Goal: Obtain resource: Acquire a specific non-purchased item like information or template

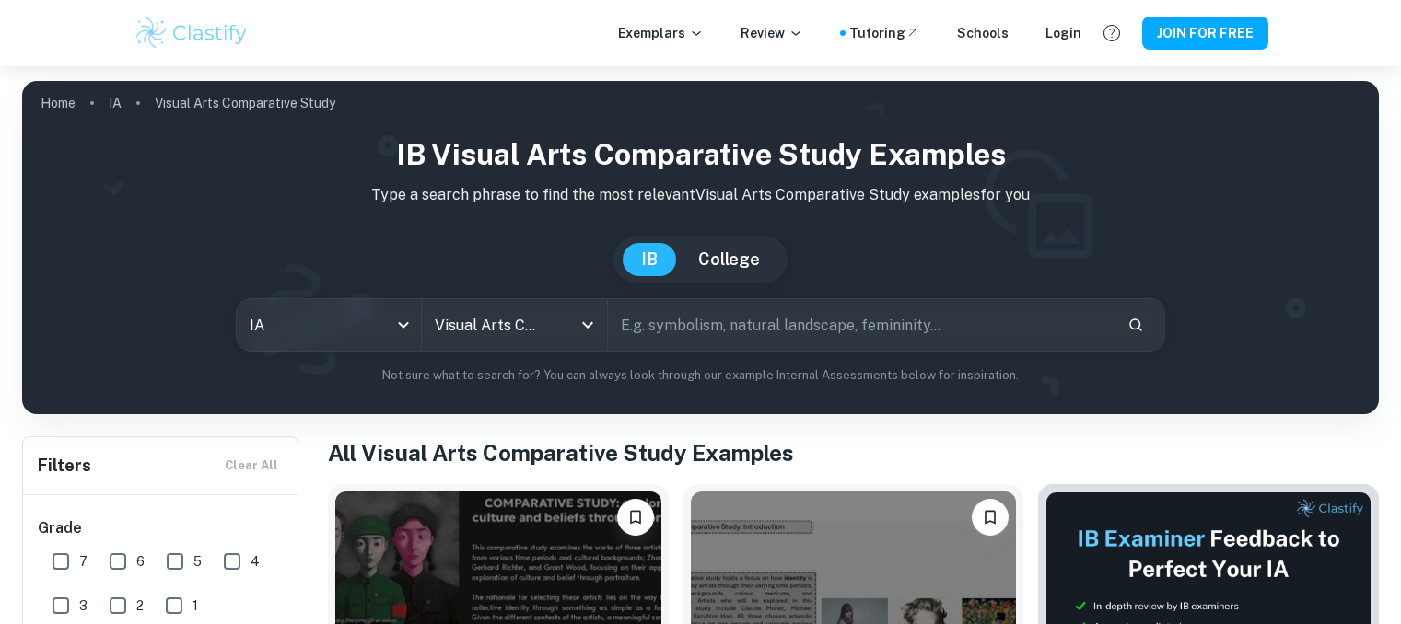
scroll to position [348, 0]
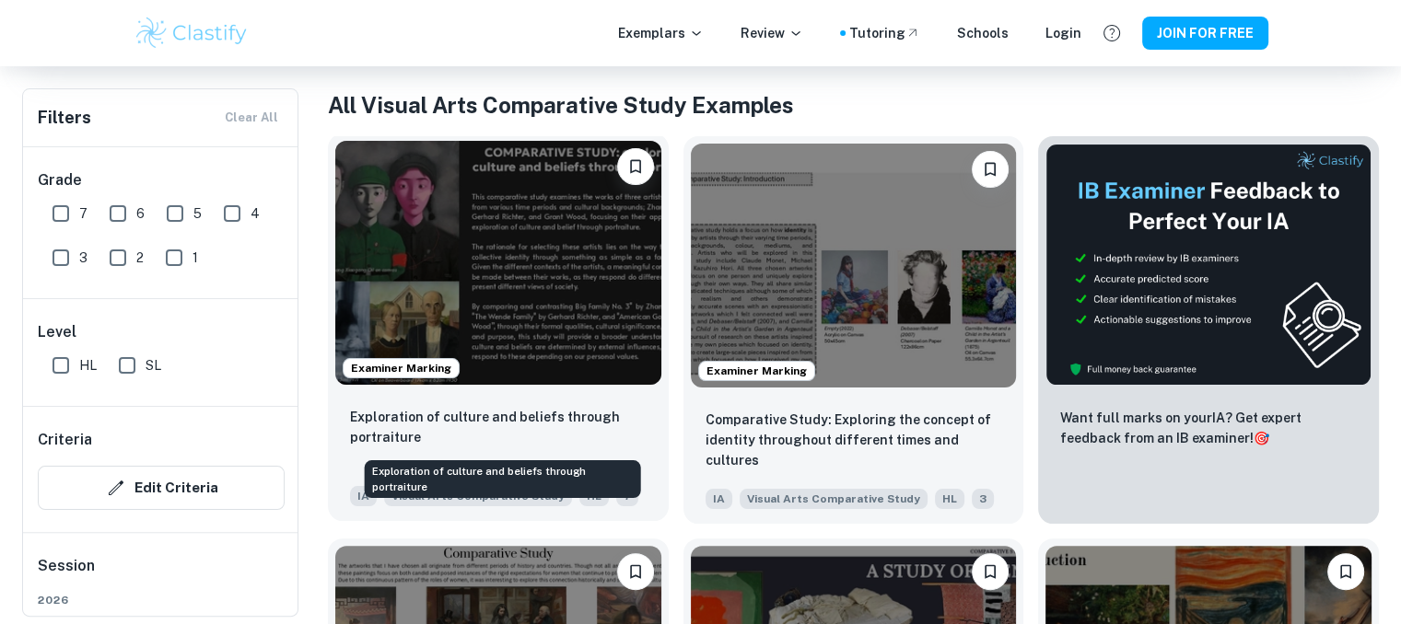
click at [563, 421] on p "Exploration of culture and beliefs through portraiture" at bounding box center [498, 427] width 297 height 41
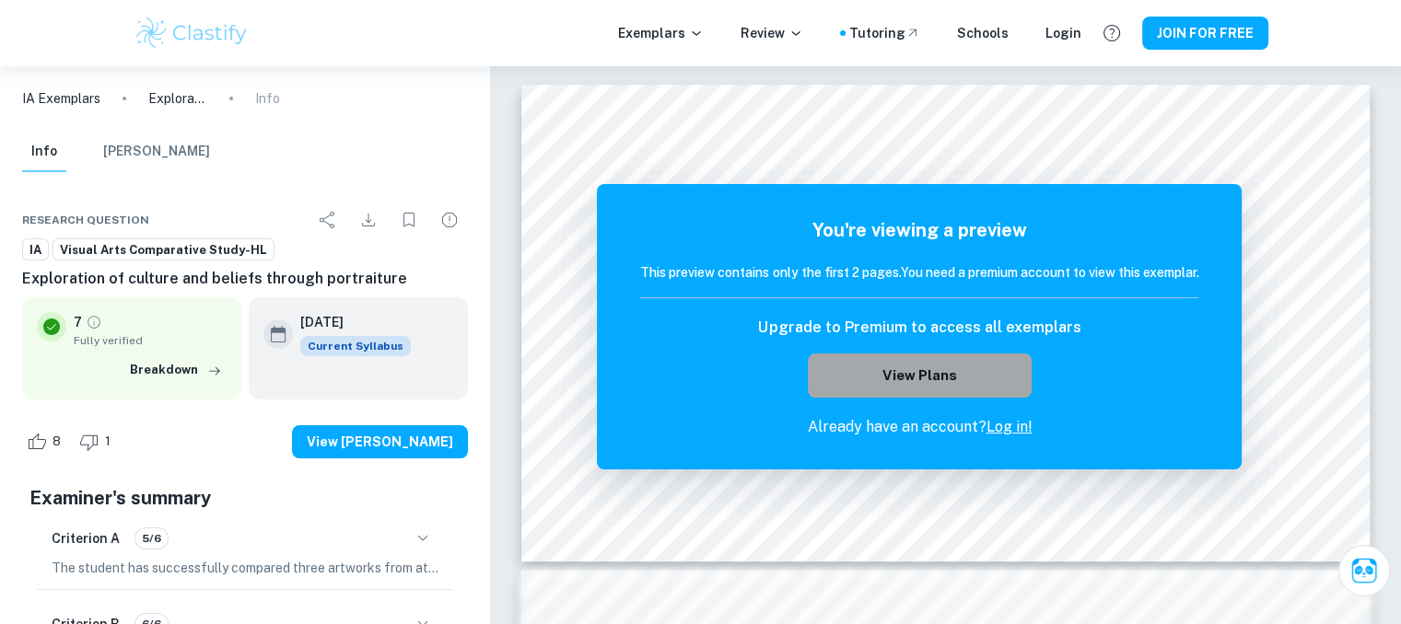
click at [967, 369] on button "View Plans" at bounding box center [919, 376] width 223 height 44
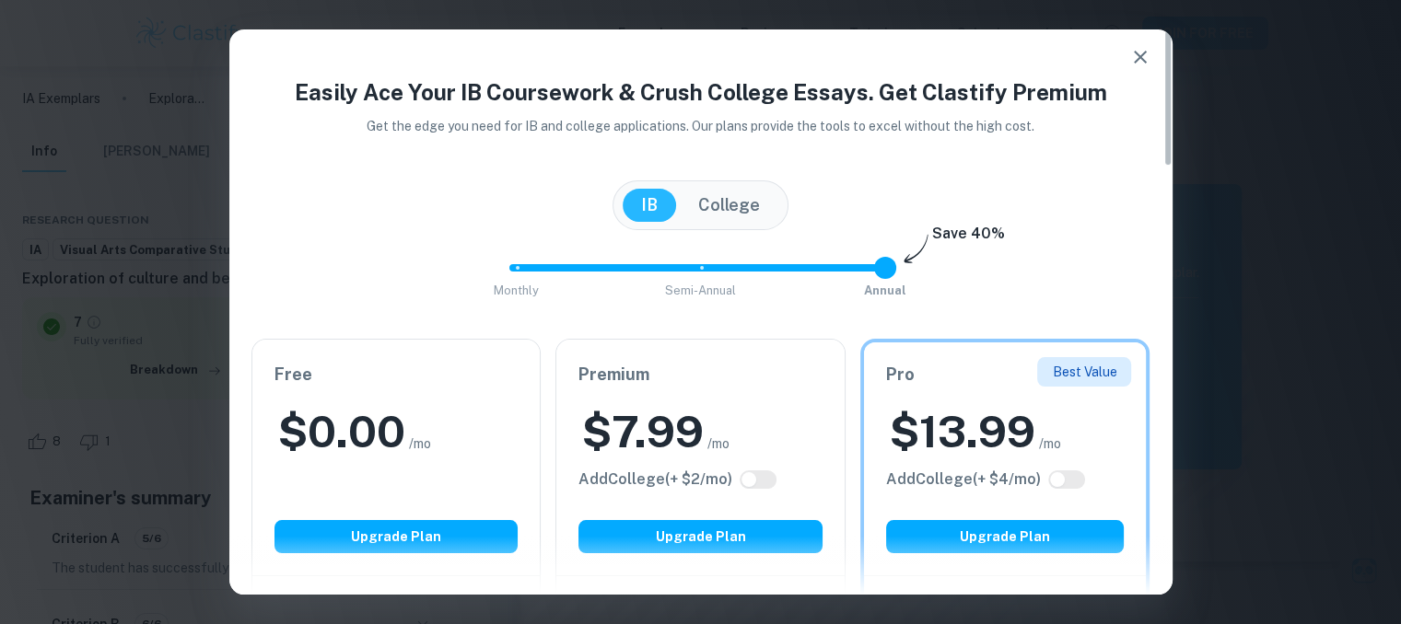
click at [1136, 60] on icon "button" at bounding box center [1140, 57] width 13 height 13
